Goal: Transaction & Acquisition: Purchase product/service

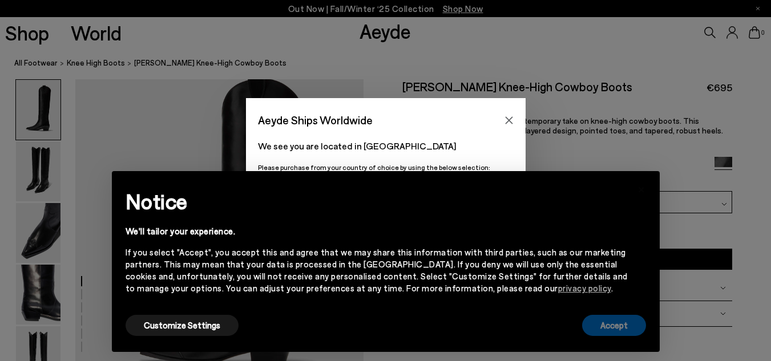
click at [606, 328] on button "Accept" at bounding box center [614, 325] width 64 height 21
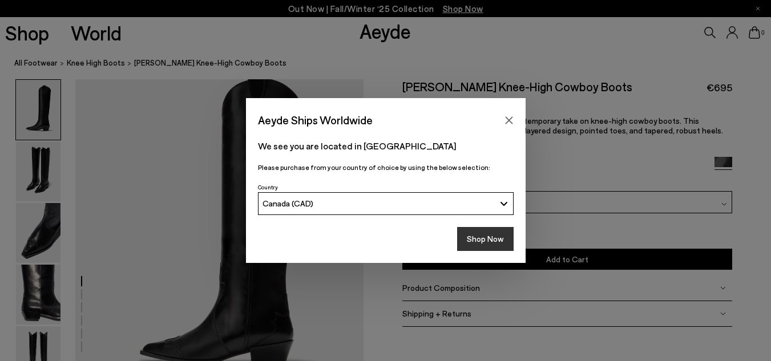
click at [488, 247] on button "Shop Now" at bounding box center [485, 239] width 57 height 24
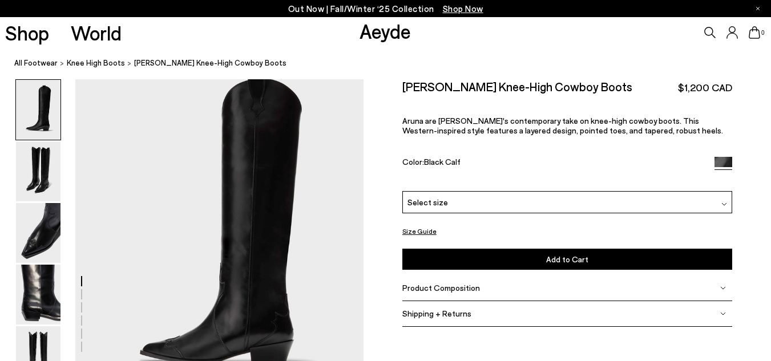
click at [723, 202] on img at bounding box center [725, 205] width 6 height 6
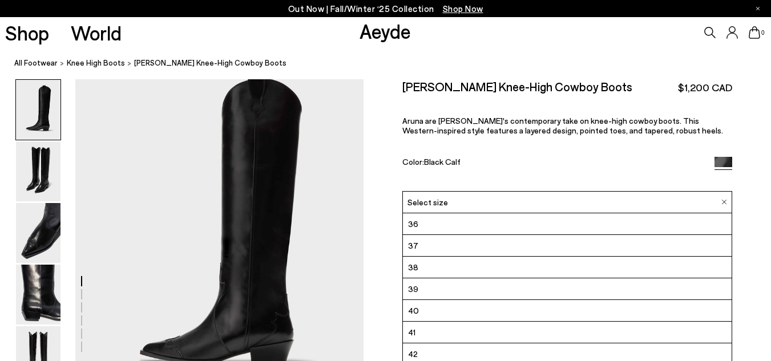
click at [417, 147] on div "[PERSON_NAME] Knee-High Cowboy Boots $1,200 CAD Aruna are [PERSON_NAME]'s conte…" at bounding box center [567, 135] width 331 height 112
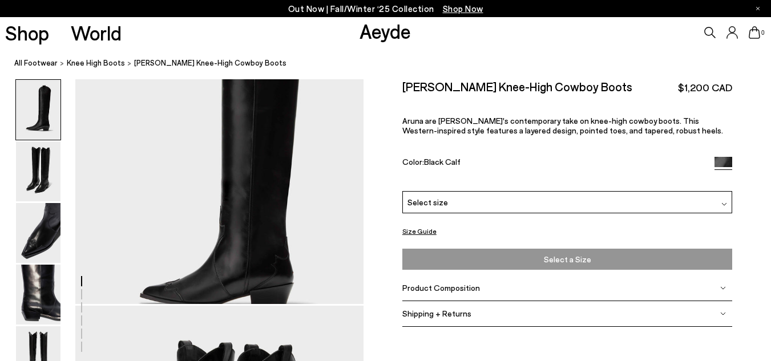
scroll to position [228, 0]
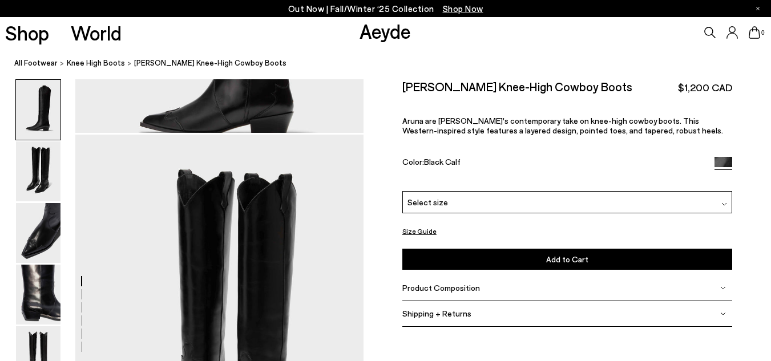
click at [417, 229] on button "Size Guide" at bounding box center [419, 231] width 34 height 14
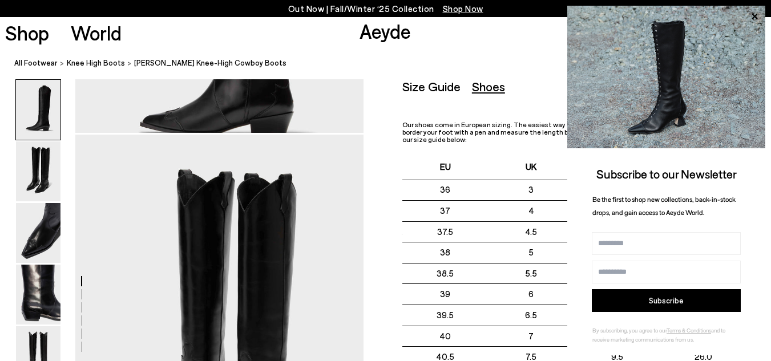
click at [758, 17] on icon at bounding box center [754, 16] width 15 height 15
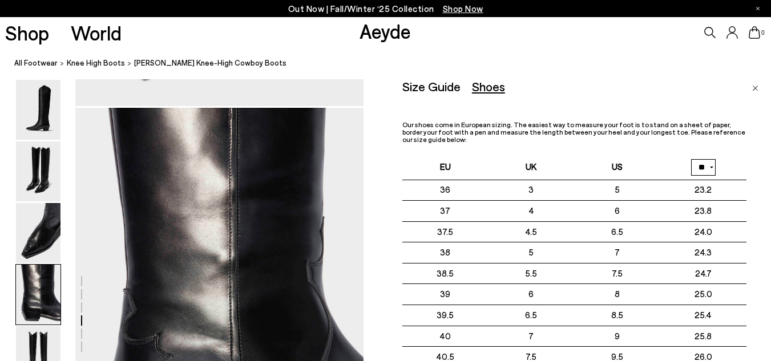
scroll to position [1142, 0]
